Goal: Task Accomplishment & Management: Manage account settings

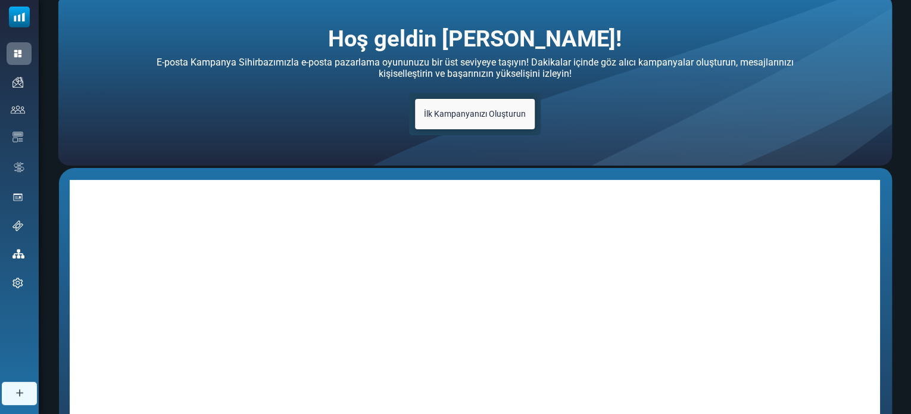
scroll to position [3, 0]
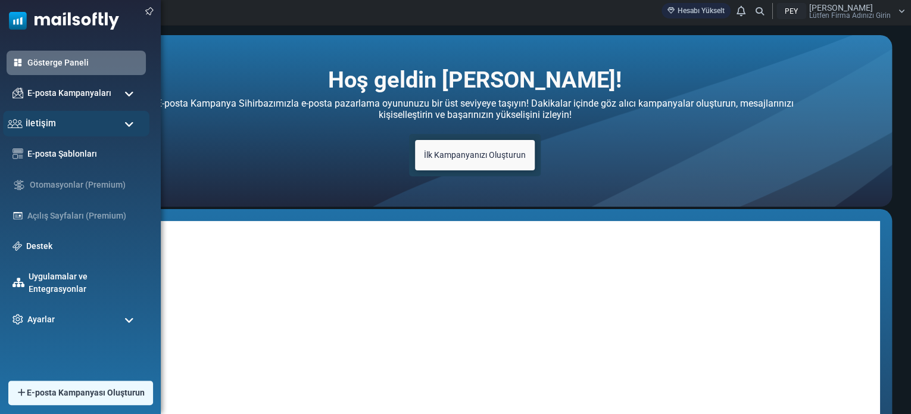
click at [120, 129] on div "İletişim" at bounding box center [76, 124] width 146 height 26
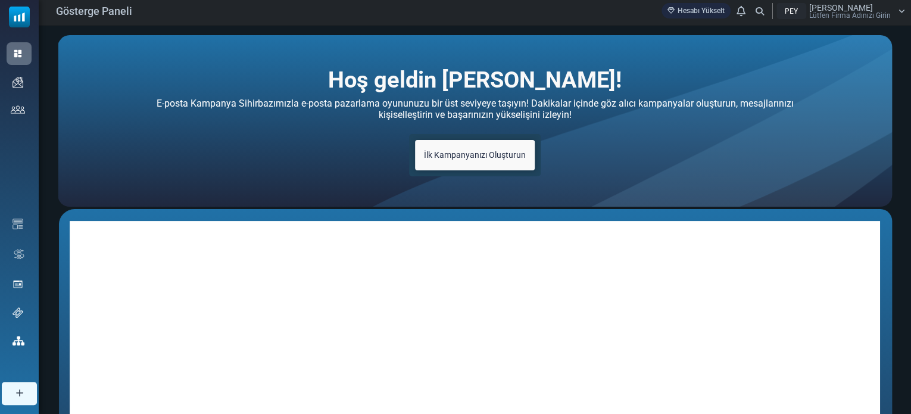
click at [189, 179] on div "Hoş geldin [PERSON_NAME]! E-posta Kampanya Sihirbazımızla e-posta pazarlama oyu…" at bounding box center [475, 120] width 834 height 171
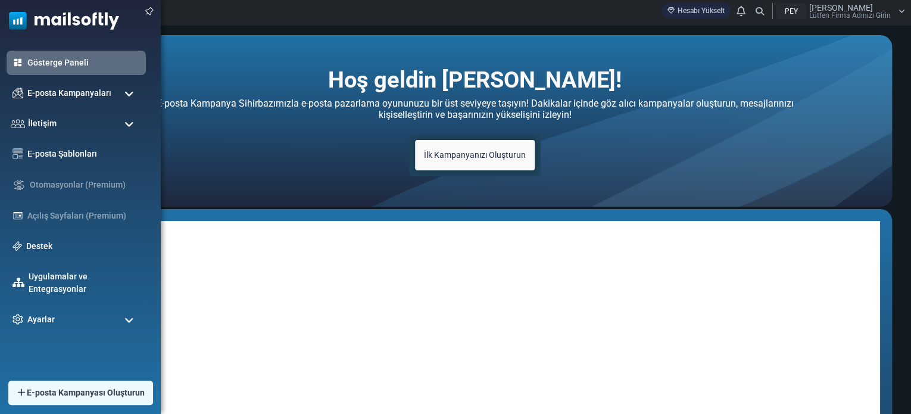
click at [21, 17] on img at bounding box center [59, 18] width 119 height 36
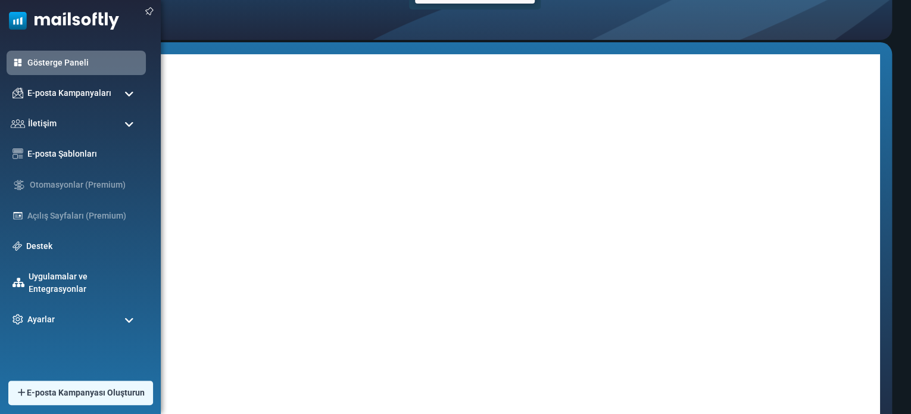
scroll to position [63, 0]
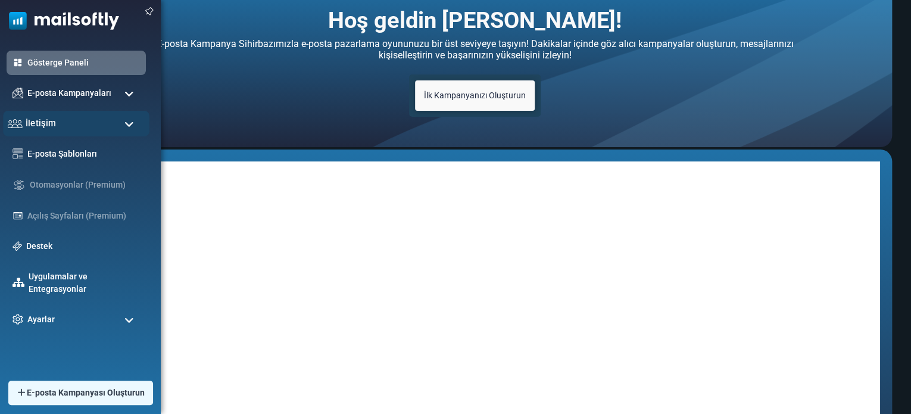
click at [74, 128] on div "İletişim" at bounding box center [76, 124] width 146 height 26
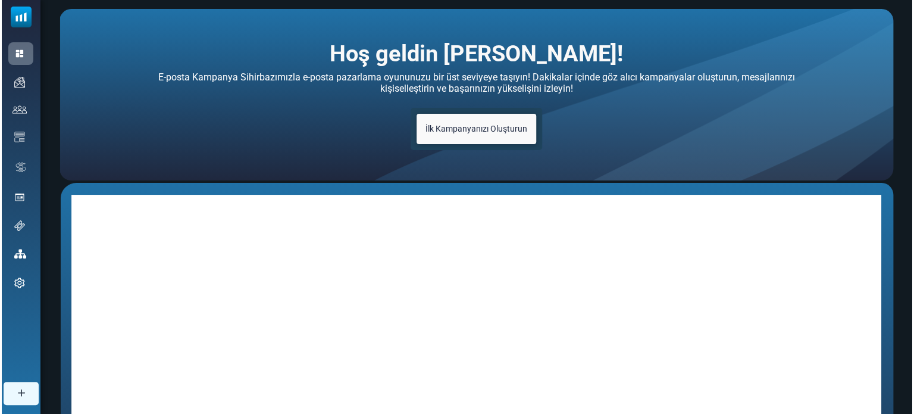
scroll to position [0, 0]
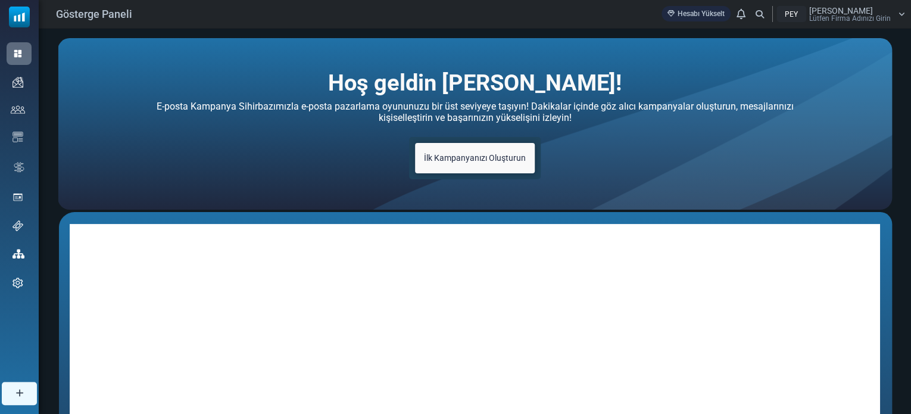
click at [761, 14] on icon at bounding box center [759, 14] width 8 height 8
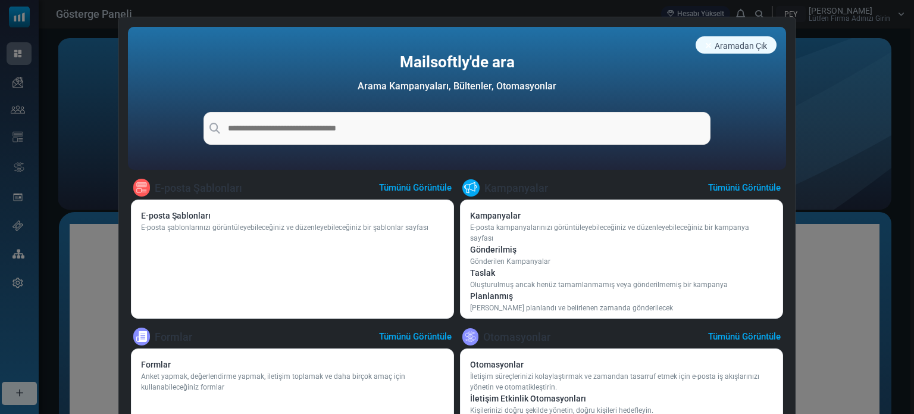
click at [453, 123] on input "text" at bounding box center [458, 128] width 508 height 33
click at [453, 123] on input "*******" at bounding box center [458, 128] width 508 height 33
type input "*******"
click at [188, 213] on font "E-posta Şablonları" at bounding box center [176, 216] width 70 height 10
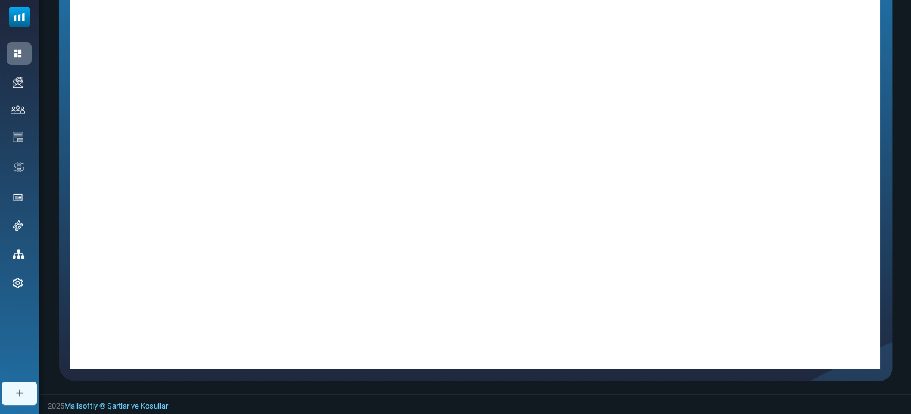
scroll to position [63, 0]
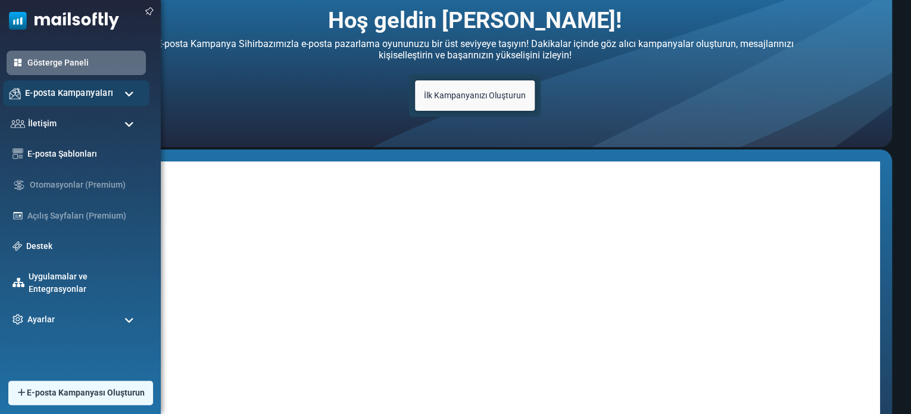
click at [22, 95] on div "E-posta Kampanyaları" at bounding box center [76, 93] width 146 height 26
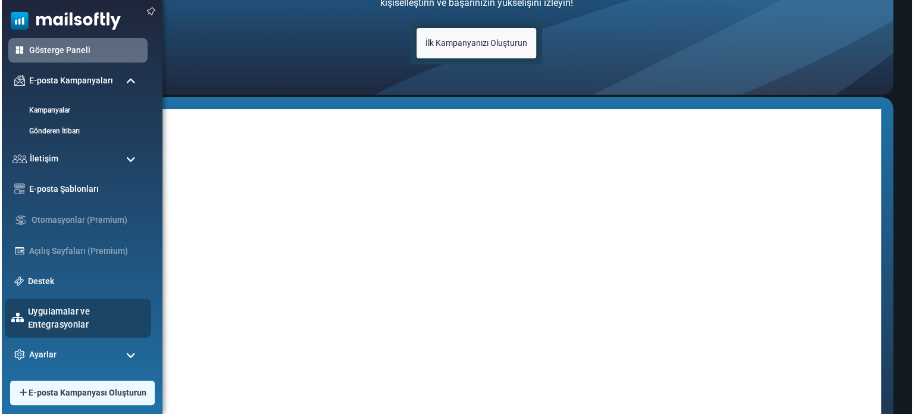
scroll to position [122, 0]
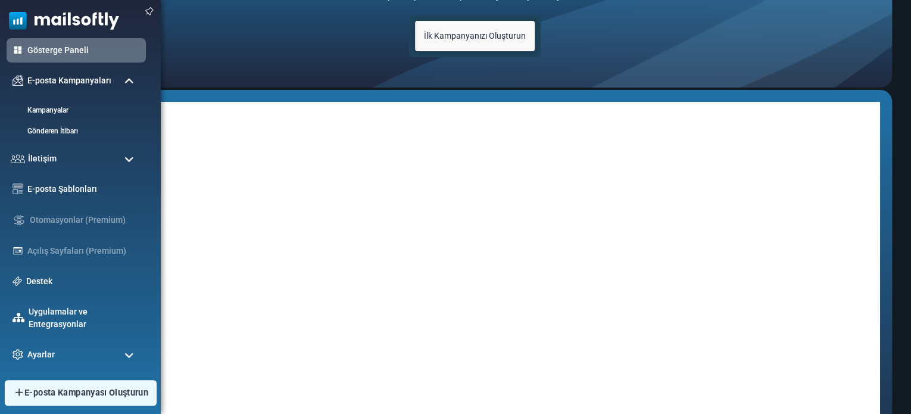
click at [102, 390] on font "E-posta Kampanyası Oluşturun" at bounding box center [86, 393] width 124 height 10
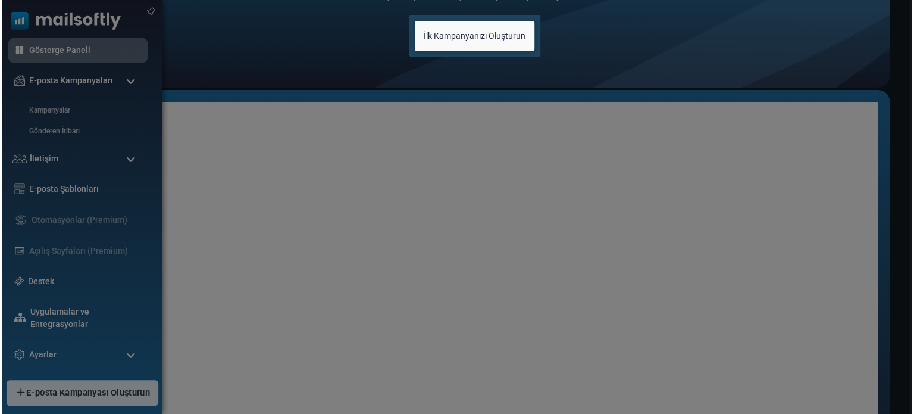
scroll to position [0, 0]
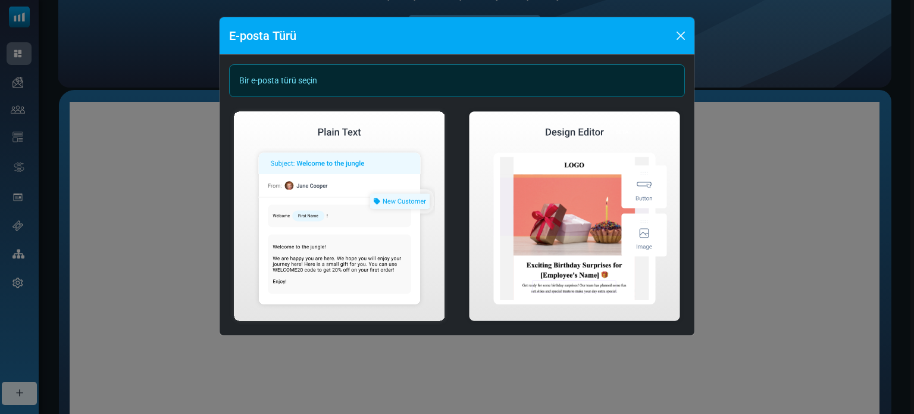
click at [326, 82] on div "Bir e-posta türü seçin" at bounding box center [457, 80] width 456 height 33
click at [604, 93] on div "Bir e-posta türü seçin" at bounding box center [457, 80] width 456 height 33
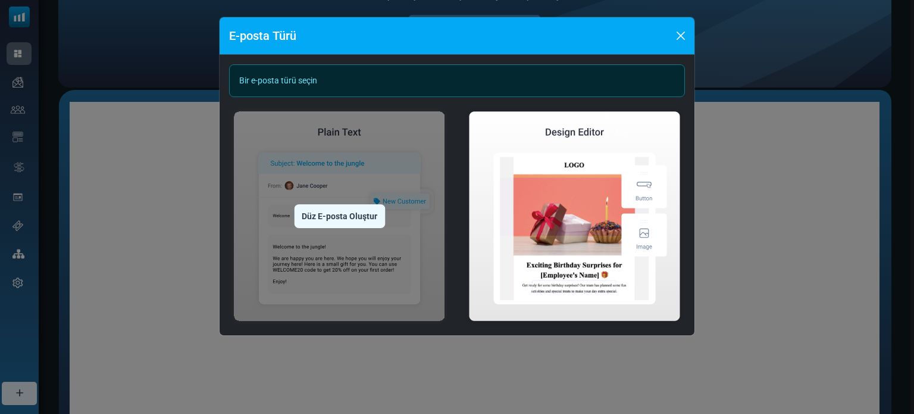
click at [395, 221] on img at bounding box center [339, 216] width 221 height 219
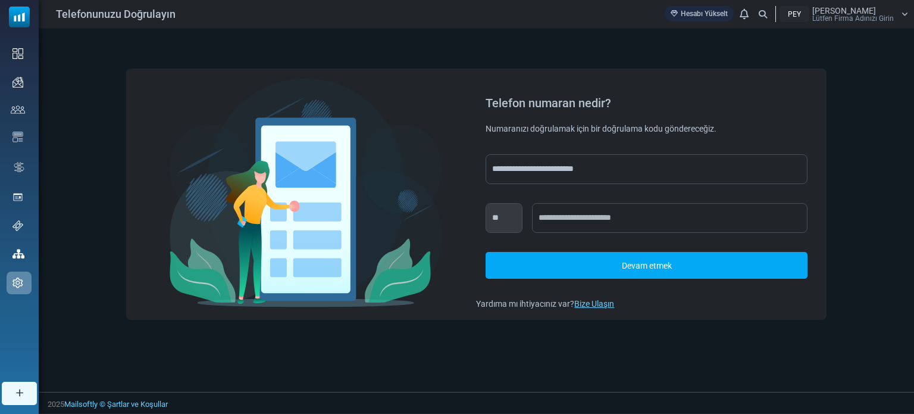
click at [898, 14] on div "PEY [PERSON_NAME] Lütfen Firma Adınızı Girin" at bounding box center [844, 14] width 129 height 16
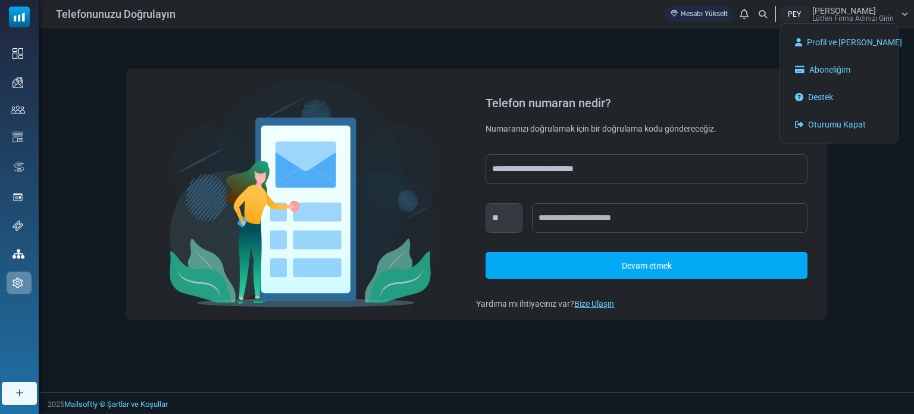
click at [898, 14] on div "PEY İsmail Sandal Lütfen Firma Adınızı Girin" at bounding box center [844, 14] width 129 height 16
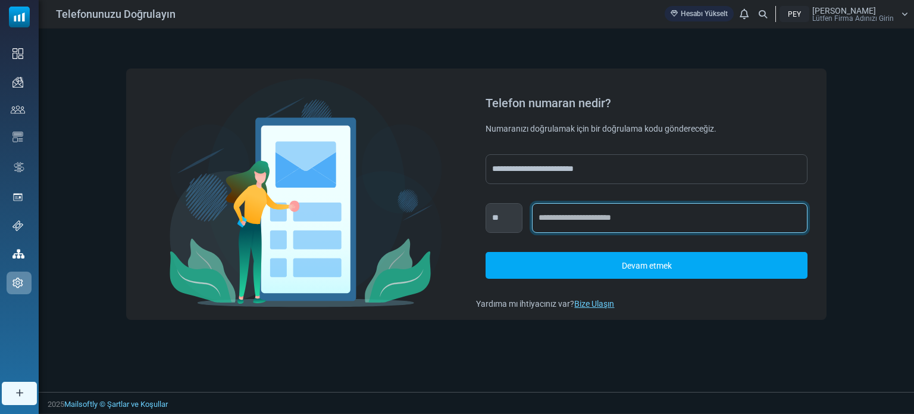
click at [567, 218] on input "text" at bounding box center [670, 218] width 276 height 30
type input "**********"
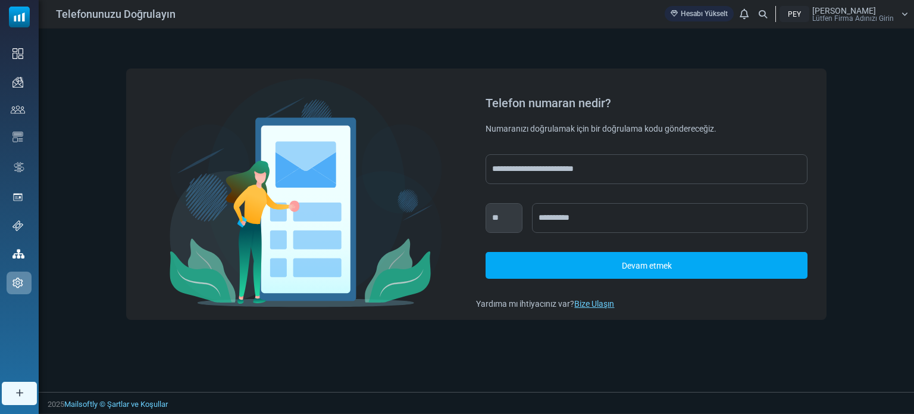
click at [625, 267] on font "Devam etmek" at bounding box center [647, 266] width 50 height 10
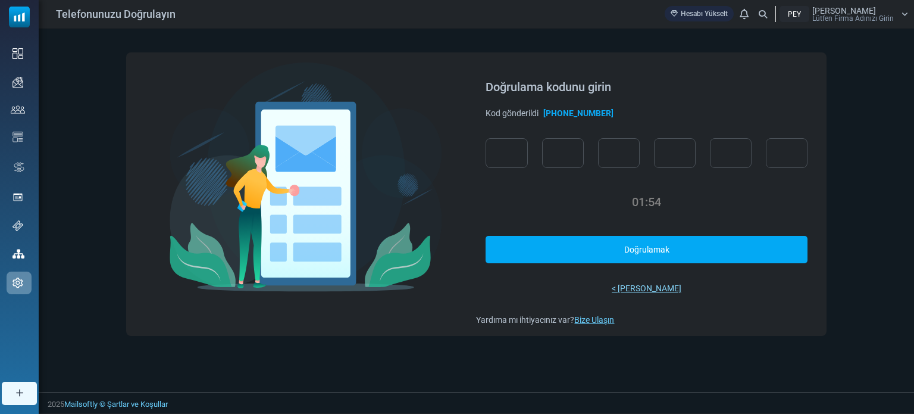
click at [654, 285] on font "< Geri Dön" at bounding box center [647, 288] width 70 height 10
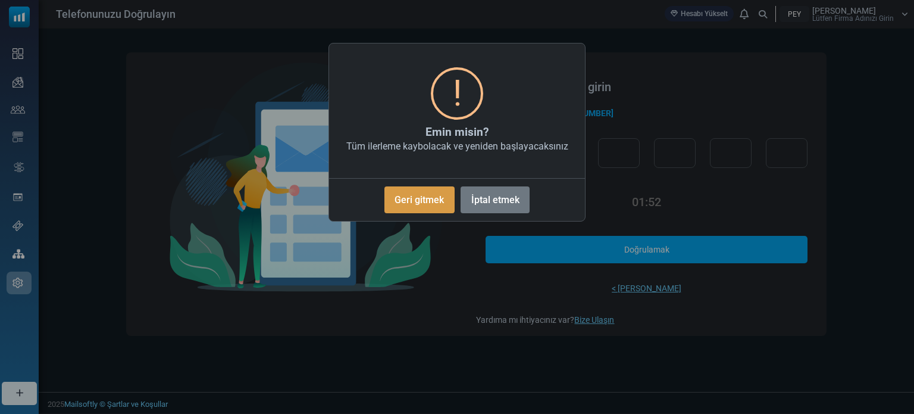
click at [431, 204] on font "Geri gitmek" at bounding box center [419, 199] width 49 height 11
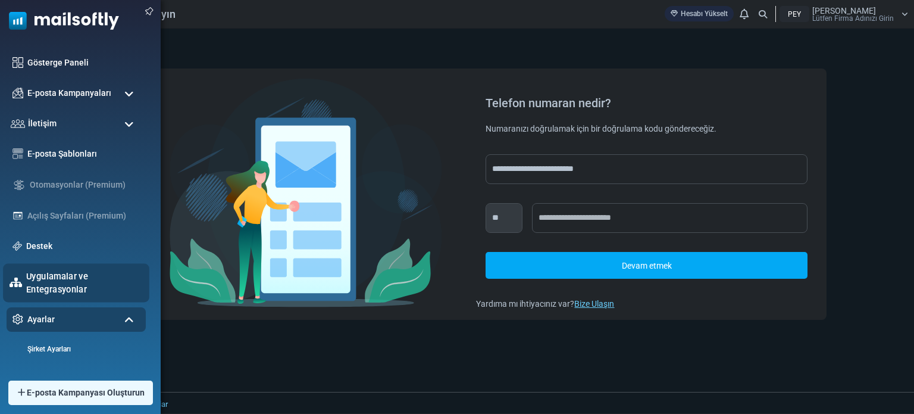
click at [60, 280] on font "Uygulamalar ve Entegrasyonlar" at bounding box center [57, 282] width 62 height 23
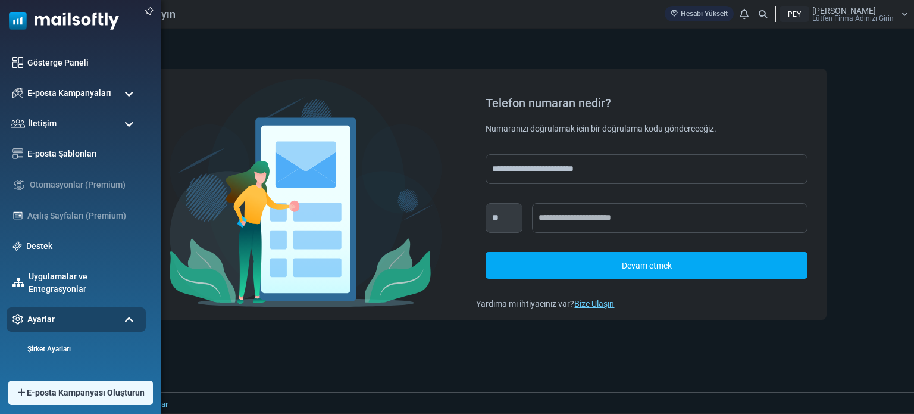
click at [91, 21] on img at bounding box center [59, 18] width 119 height 36
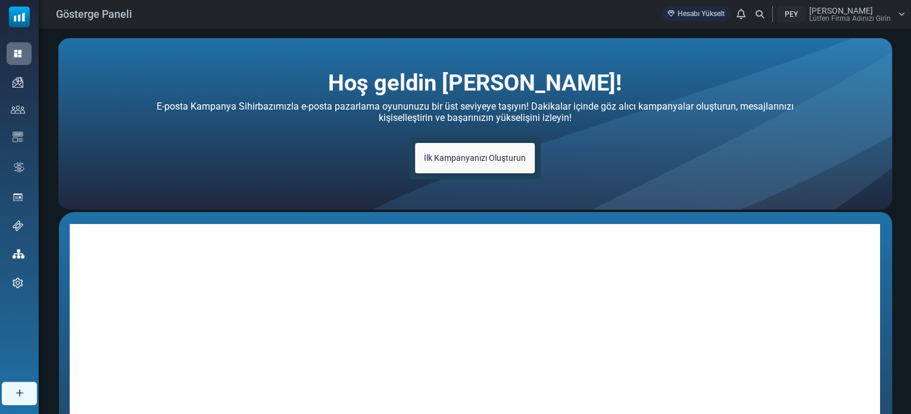
click at [898, 12] on icon at bounding box center [901, 14] width 7 height 7
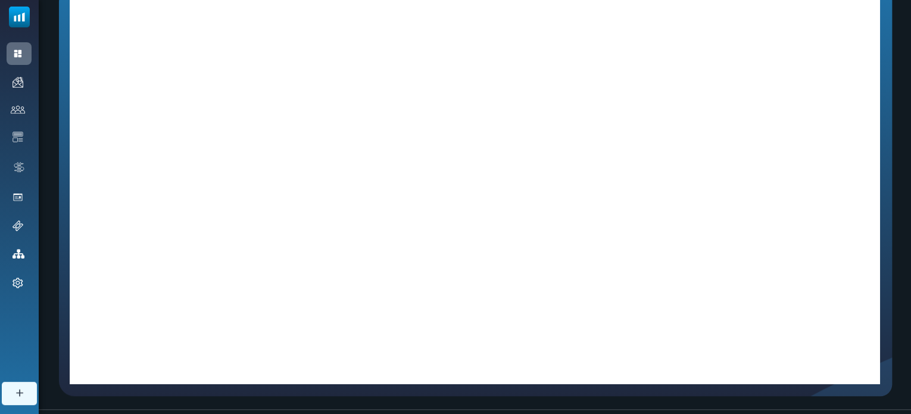
scroll to position [3, 0]
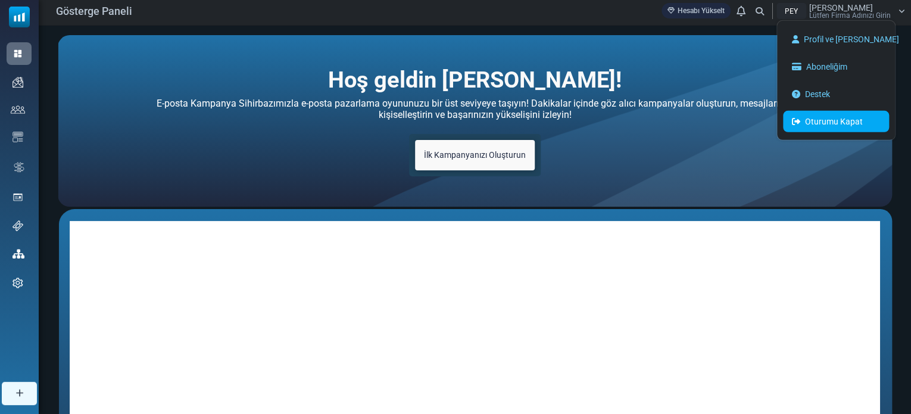
click at [836, 112] on link "Oturumu Kapat" at bounding box center [836, 121] width 106 height 21
